Goal: Book appointment/travel/reservation

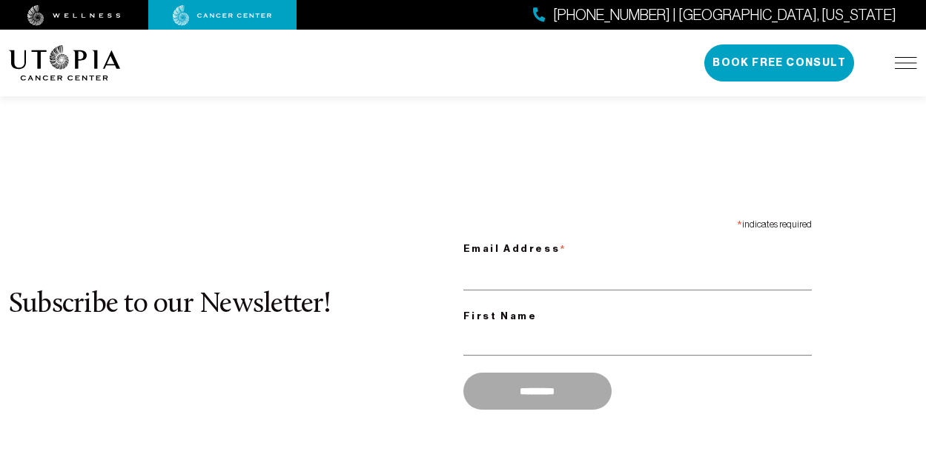
scroll to position [1258, 0]
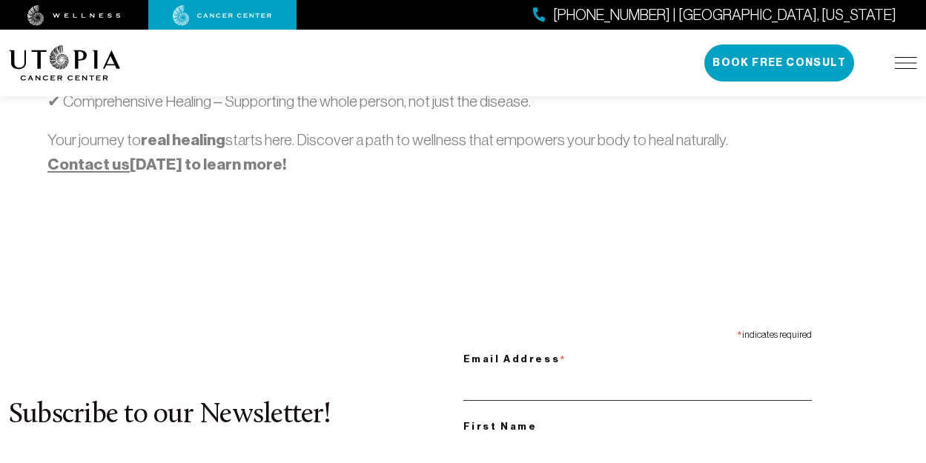
click at [637, 371] on input "Email Address *" at bounding box center [637, 386] width 349 height 30
type input "**********"
click at [637, 436] on input "First Name" at bounding box center [637, 451] width 349 height 30
type input "*******"
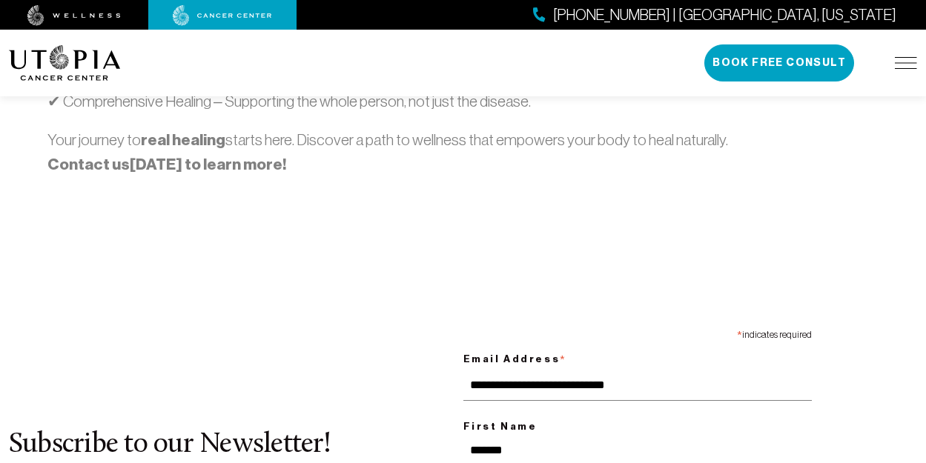
click at [85, 155] on link "Contact us" at bounding box center [88, 164] width 82 height 19
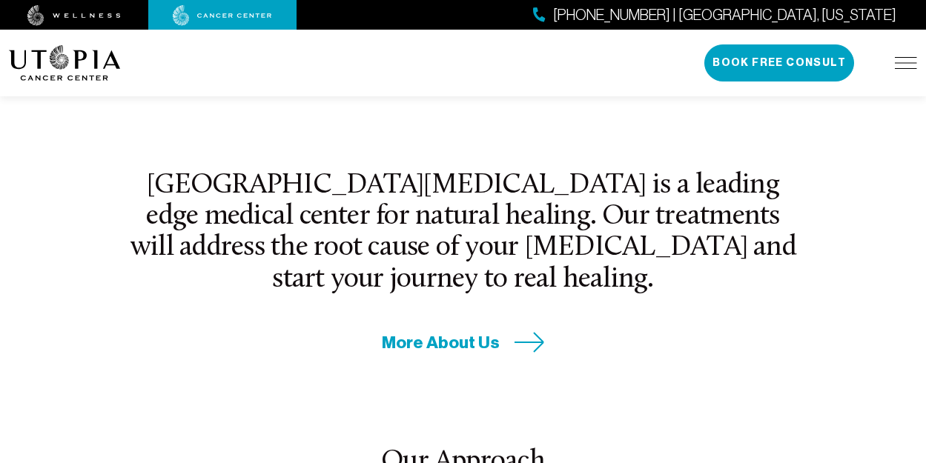
scroll to position [561, 0]
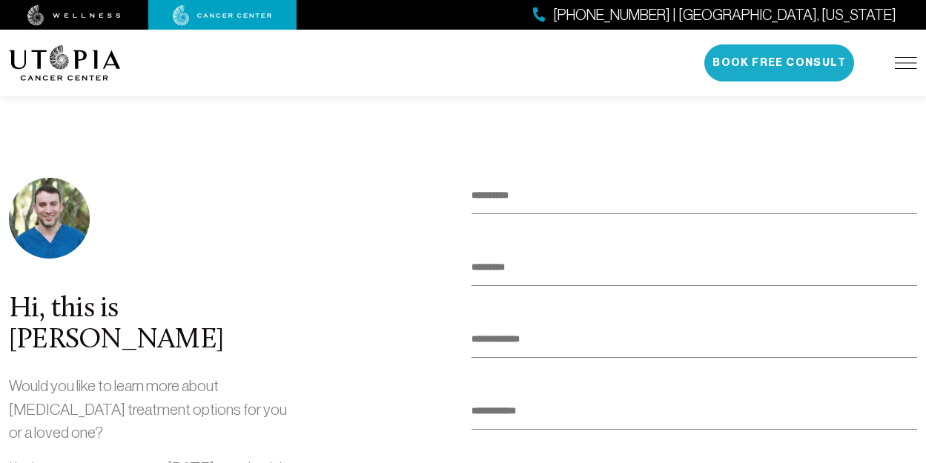
click at [780, 63] on button "Book Free Consult" at bounding box center [779, 62] width 150 height 37
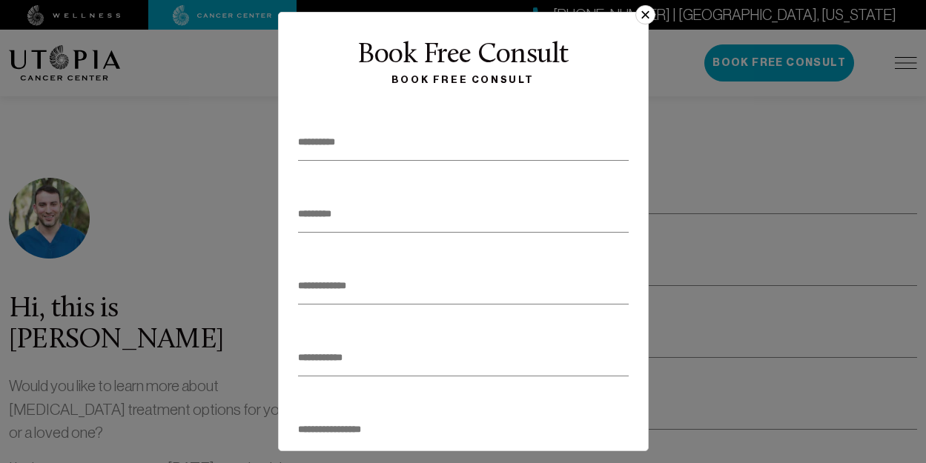
click at [639, 20] on button "×" at bounding box center [645, 14] width 19 height 19
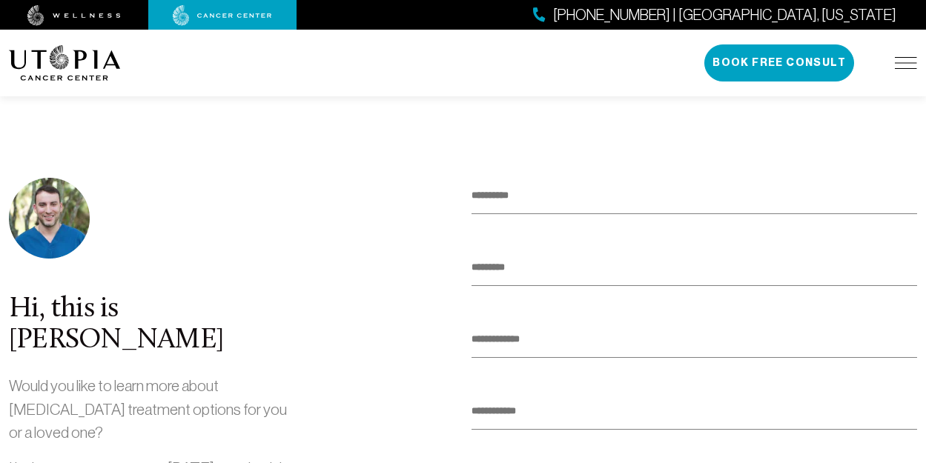
scroll to position [50, 0]
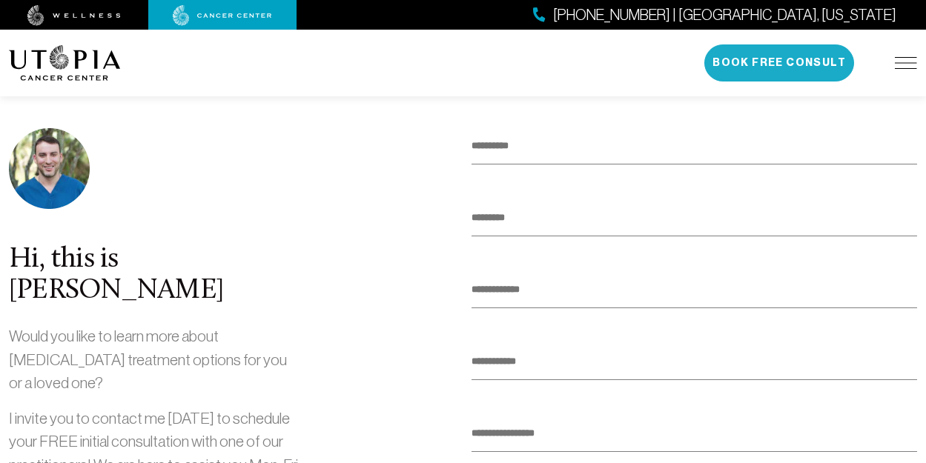
click at [780, 63] on button "Book Free Consult" at bounding box center [779, 62] width 150 height 37
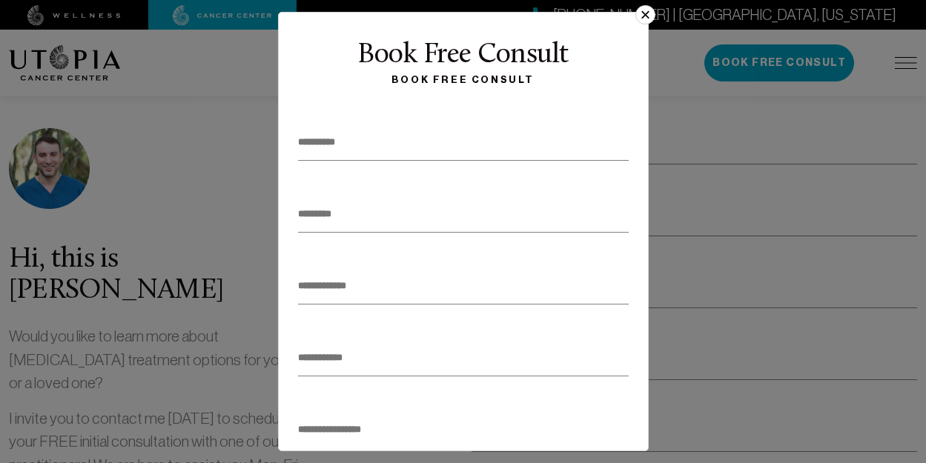
click at [639, 20] on button "×" at bounding box center [645, 14] width 19 height 19
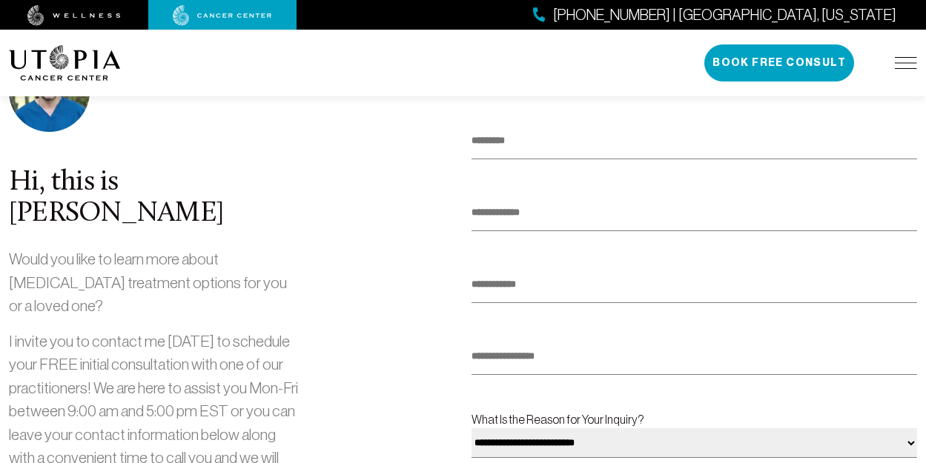
scroll to position [174, 0]
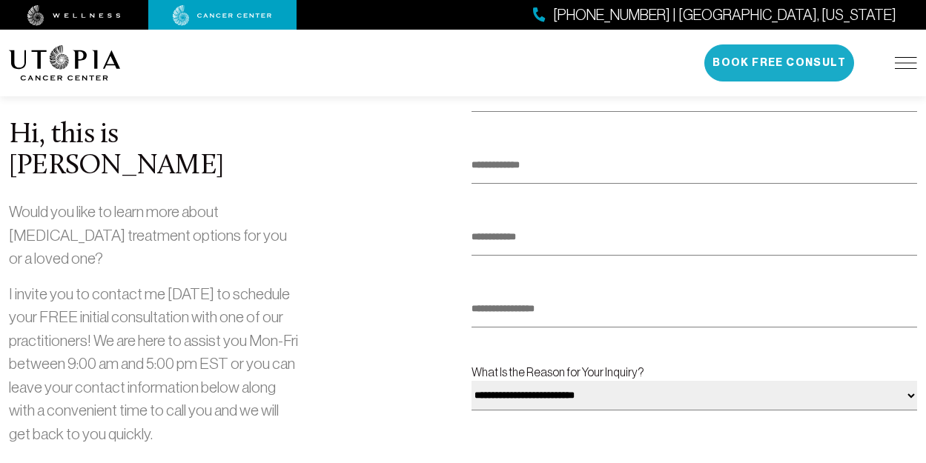
click at [780, 63] on button "Book Free Consult" at bounding box center [779, 62] width 150 height 37
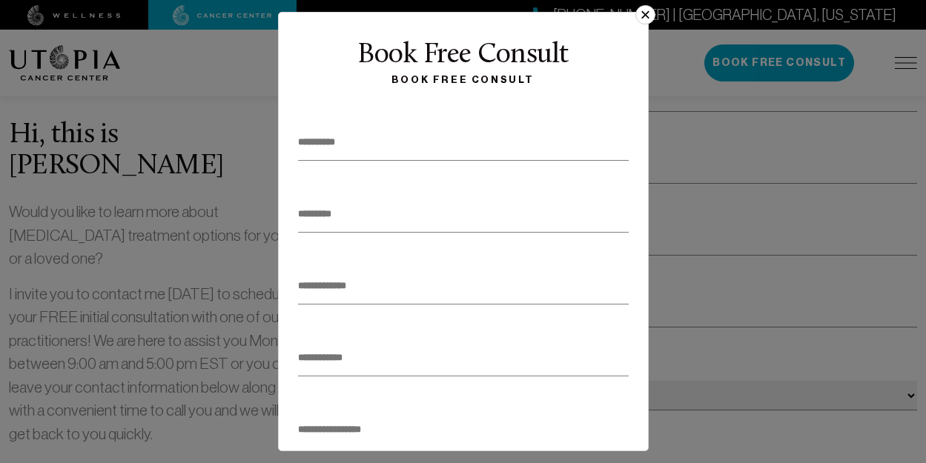
click at [639, 20] on button "×" at bounding box center [645, 14] width 19 height 19
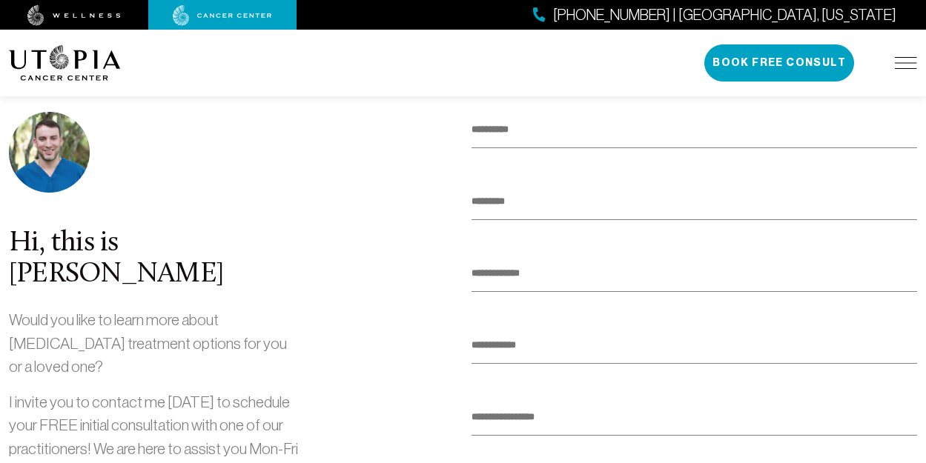
scroll to position [151, 0]
